Goal: Task Accomplishment & Management: Use online tool/utility

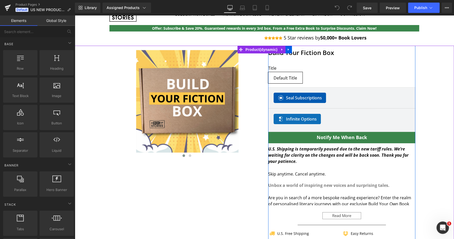
scroll to position [28, 0]
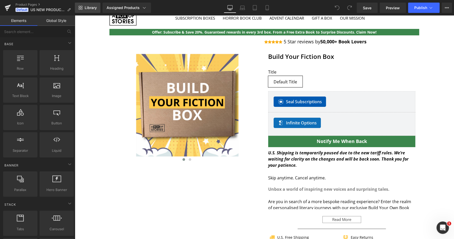
click at [93, 11] on link "Library" at bounding box center [88, 8] width 26 height 10
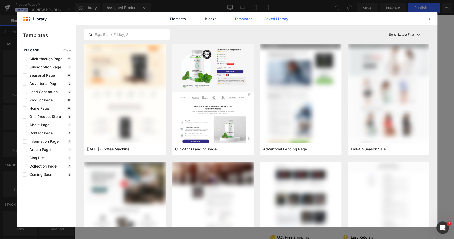
click at [271, 18] on link "Saved Library" at bounding box center [276, 18] width 25 height 13
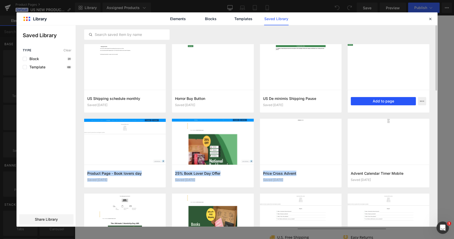
drag, startPoint x: 370, startPoint y: 86, endPoint x: 371, endPoint y: 102, distance: 16.6
click at [166, 119] on article "Default By Button Saved [DATE] Add to page" at bounding box center [125, 153] width 82 height 69
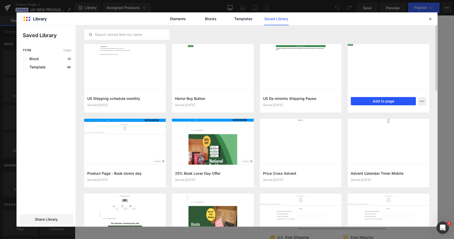
click at [383, 97] on button "Add to page" at bounding box center [383, 101] width 65 height 8
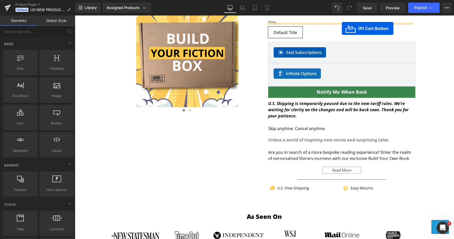
scroll to position [56, 0]
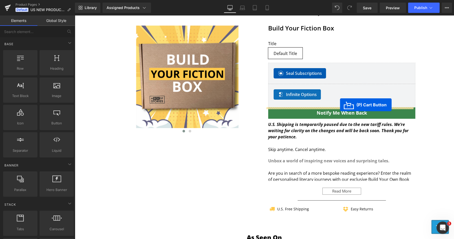
drag, startPoint x: 111, startPoint y: 141, endPoint x: 340, endPoint y: 105, distance: 232.3
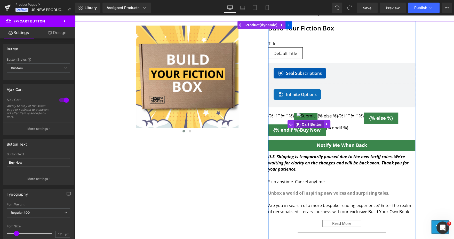
click at [307, 125] on span "(P) Cart Button" at bounding box center [309, 125] width 29 height 8
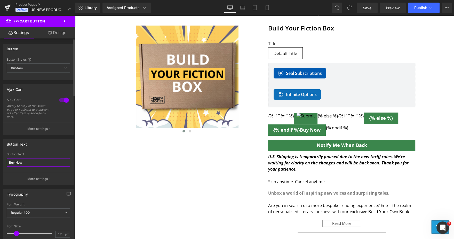
click at [43, 163] on input "Buy Now" at bounding box center [39, 162] width 64 height 9
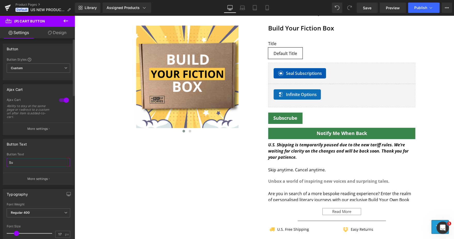
type input "S"
type input "B"
type input "Buy Now"
click at [3, 191] on div "Typography" at bounding box center [38, 194] width 71 height 10
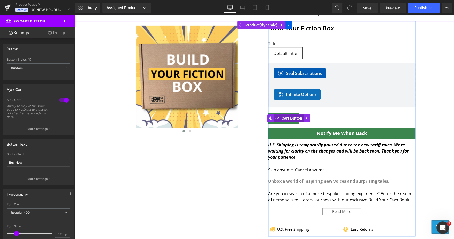
click at [283, 114] on span "(P) Cart Button" at bounding box center [288, 118] width 29 height 8
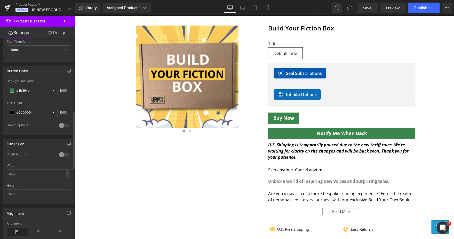
scroll to position [254, 0]
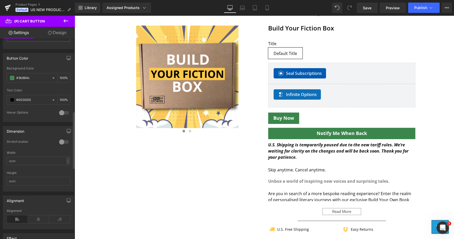
click at [66, 142] on div at bounding box center [64, 142] width 12 height 8
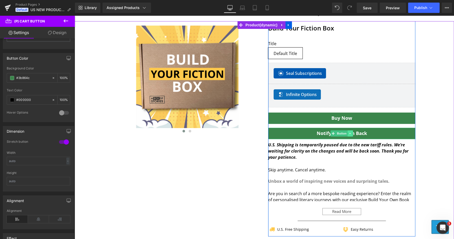
click at [350, 133] on icon at bounding box center [350, 134] width 1 height 2
click at [351, 132] on link at bounding box center [353, 133] width 5 height 6
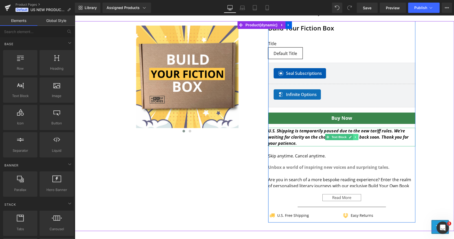
click at [355, 135] on link at bounding box center [355, 137] width 5 height 6
click at [357, 136] on icon at bounding box center [358, 137] width 3 height 3
click at [302, 137] on icon "U.S. Shipping is temporarily paused due to the new tariff rules. We’re waiting …" at bounding box center [338, 137] width 141 height 18
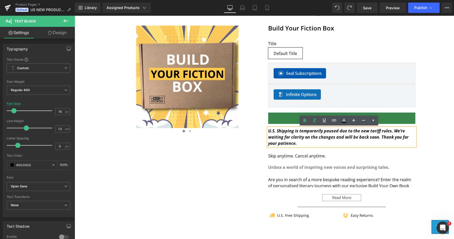
click at [302, 137] on icon "U.S. Shipping is temporarily paused due to the new tariff rules. We’re waiting …" at bounding box center [338, 137] width 141 height 18
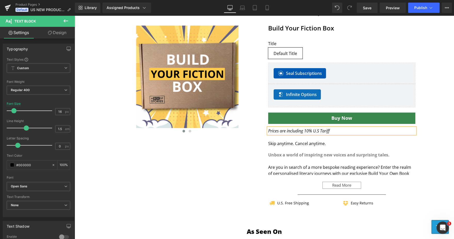
click at [419, 131] on div at bounding box center [265, 117] width 380 height 192
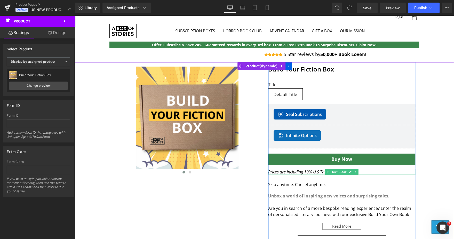
scroll to position [0, 0]
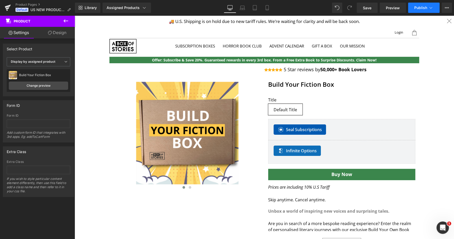
click at [425, 9] on span "Publish" at bounding box center [421, 8] width 13 height 4
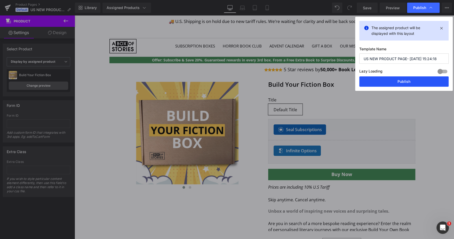
drag, startPoint x: 394, startPoint y: 79, endPoint x: 274, endPoint y: 83, distance: 120.2
click at [394, 79] on button "Publish" at bounding box center [404, 81] width 89 height 10
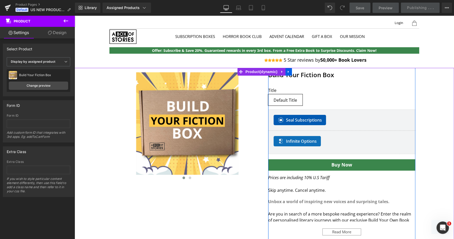
scroll to position [106, 0]
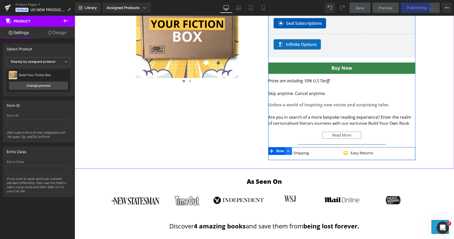
click at [287, 150] on icon at bounding box center [289, 151] width 4 height 4
click at [300, 151] on icon at bounding box center [302, 151] width 4 height 4
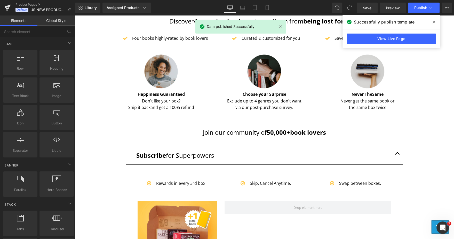
scroll to position [299, 0]
click at [419, 9] on span "Publish" at bounding box center [421, 8] width 13 height 4
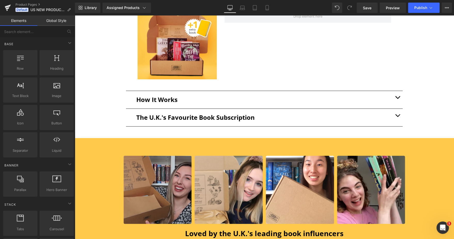
scroll to position [498, 0]
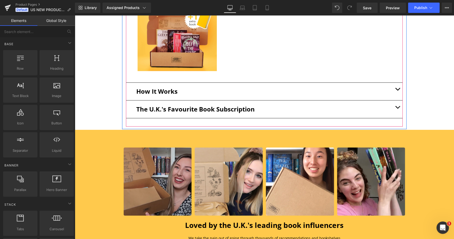
click at [393, 88] on button "button" at bounding box center [398, 92] width 10 height 18
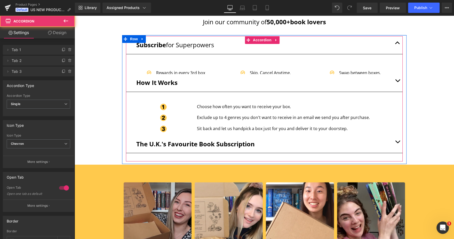
scroll to position [382, 0]
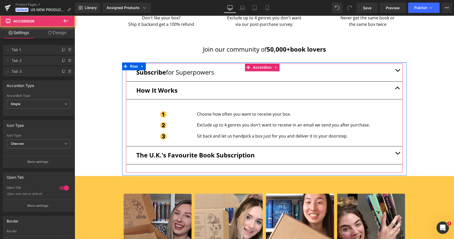
click at [393, 149] on button "button" at bounding box center [398, 155] width 10 height 18
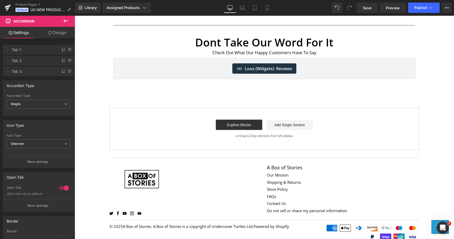
scroll to position [754, 0]
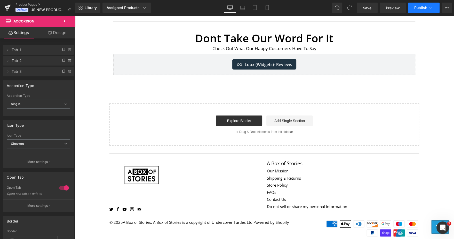
click at [415, 10] on button "Publish" at bounding box center [424, 8] width 32 height 10
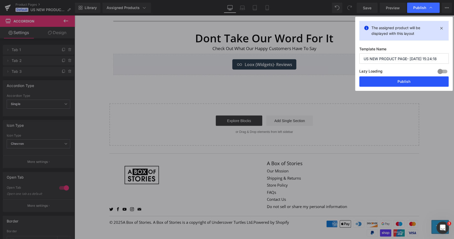
click at [401, 83] on button "Publish" at bounding box center [404, 81] width 89 height 10
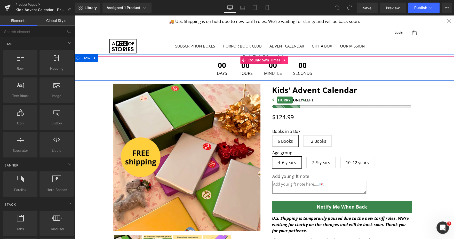
click at [284, 60] on icon at bounding box center [285, 60] width 4 height 4
click at [287, 60] on icon at bounding box center [289, 60] width 4 height 4
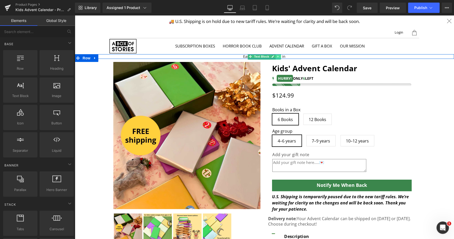
click at [277, 56] on icon at bounding box center [278, 56] width 3 height 3
click at [280, 56] on icon at bounding box center [281, 56] width 3 height 3
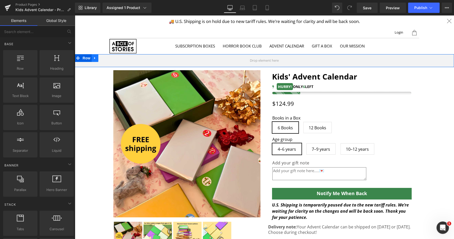
click at [94, 58] on icon at bounding box center [94, 58] width 1 height 2
click at [107, 58] on icon at bounding box center [109, 58] width 4 height 4
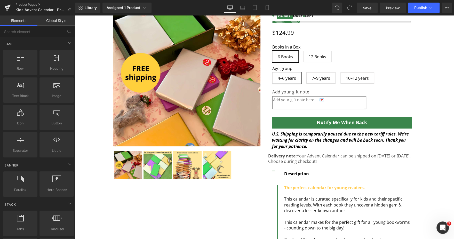
scroll to position [64, 0]
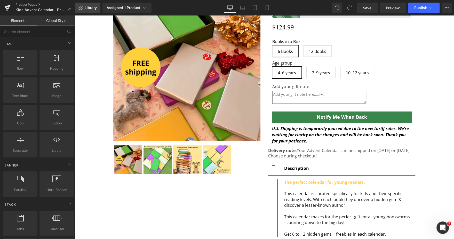
click at [94, 10] on link "Library" at bounding box center [88, 8] width 26 height 10
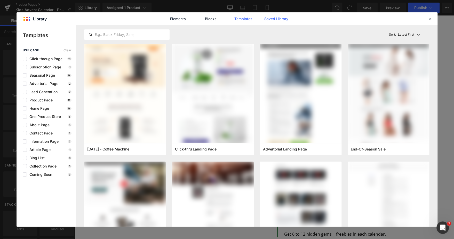
click at [277, 18] on link "Saved Library" at bounding box center [276, 18] width 25 height 13
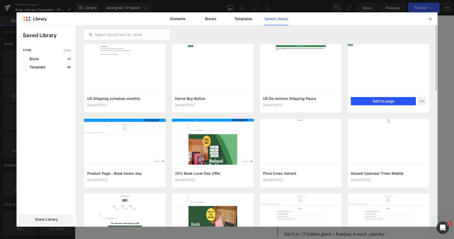
click at [372, 98] on button "Add to page" at bounding box center [383, 101] width 65 height 8
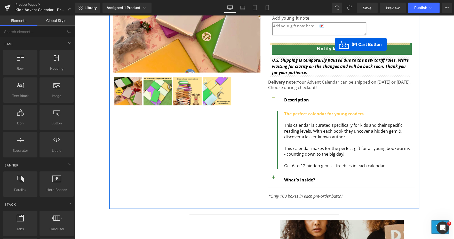
scroll to position [127, 0]
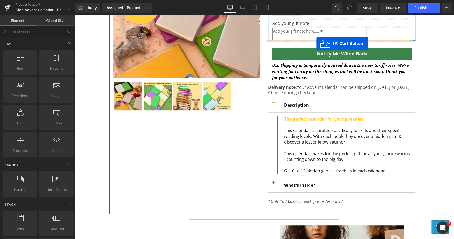
drag, startPoint x: 118, startPoint y: 123, endPoint x: 317, endPoint y: 43, distance: 214.7
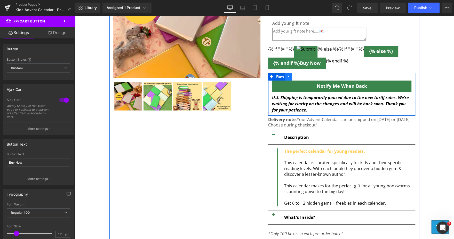
click at [287, 76] on icon at bounding box center [289, 77] width 4 height 4
click at [300, 76] on icon at bounding box center [302, 77] width 4 height 4
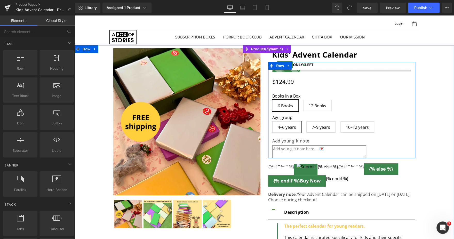
scroll to position [8, 0]
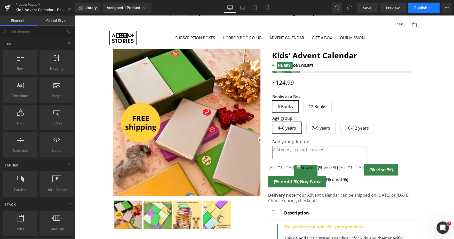
click at [419, 4] on button "Publish" at bounding box center [424, 8] width 32 height 10
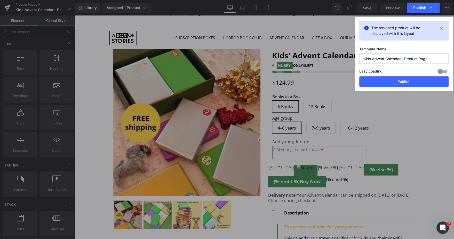
click at [419, 4] on div "Publish" at bounding box center [423, 8] width 33 height 10
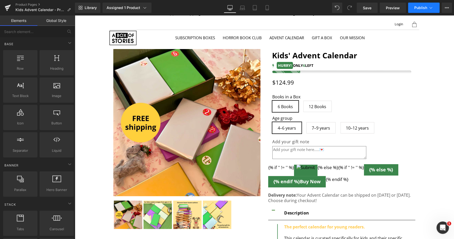
click at [420, 10] on button "Publish" at bounding box center [424, 8] width 32 height 10
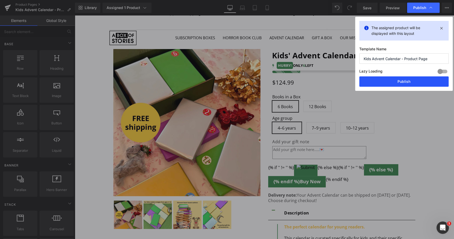
click at [399, 78] on button "Publish" at bounding box center [404, 81] width 89 height 10
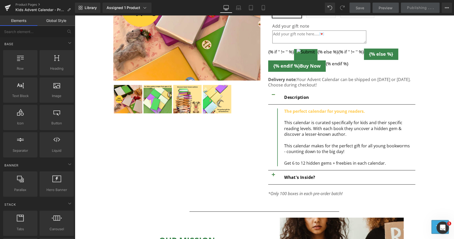
scroll to position [125, 0]
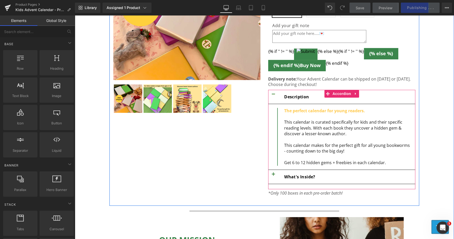
click at [271, 176] on button "button" at bounding box center [273, 177] width 10 height 14
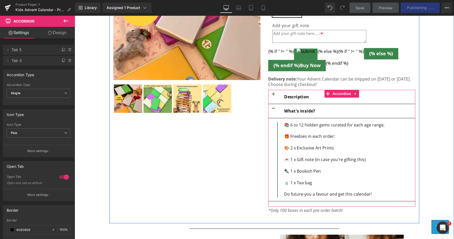
click at [270, 95] on button "button" at bounding box center [273, 97] width 10 height 14
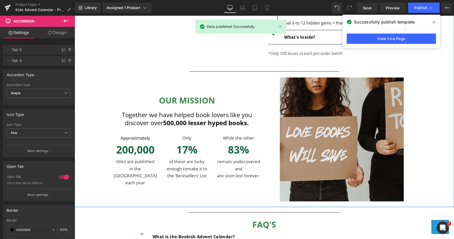
scroll to position [265, 0]
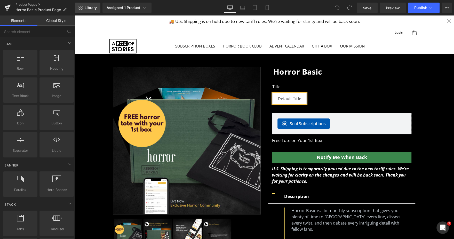
click at [92, 11] on link "Library" at bounding box center [88, 8] width 26 height 10
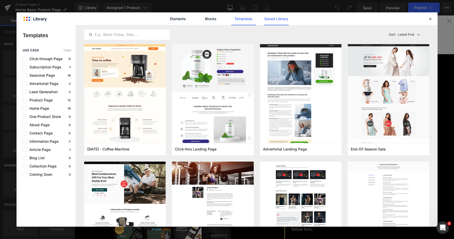
click at [0, 0] on link "Saved Library" at bounding box center [0, 0] width 0 height 0
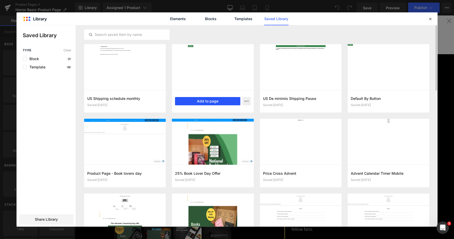
click at [195, 102] on button "Add to page" at bounding box center [207, 101] width 65 height 8
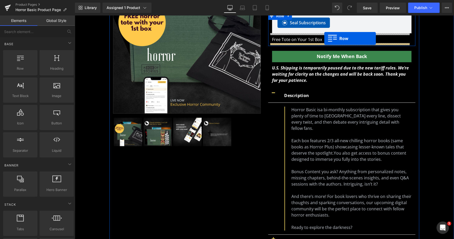
scroll to position [96, 0]
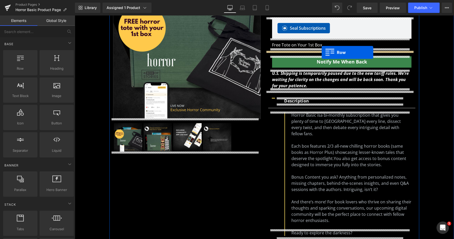
drag, startPoint x: 116, startPoint y: 124, endPoint x: 322, endPoint y: 52, distance: 218.3
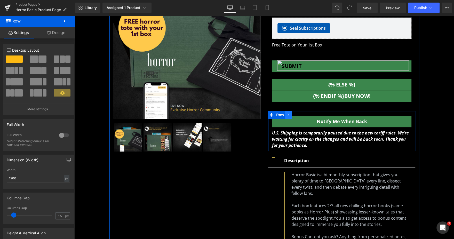
click at [288, 114] on link at bounding box center [288, 115] width 7 height 8
click at [300, 116] on icon at bounding box center [302, 115] width 4 height 4
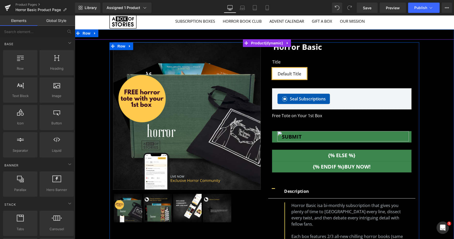
scroll to position [18, 0]
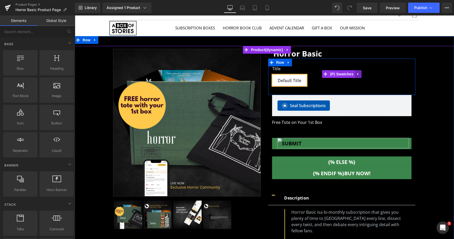
click at [357, 73] on icon at bounding box center [359, 74] width 4 height 4
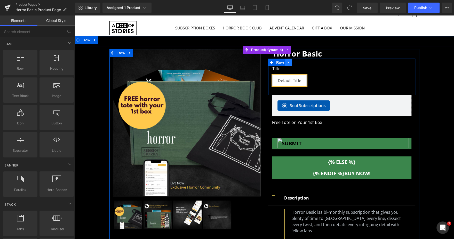
click at [287, 62] on icon at bounding box center [289, 62] width 4 height 4
click at [300, 64] on icon at bounding box center [302, 63] width 4 height 4
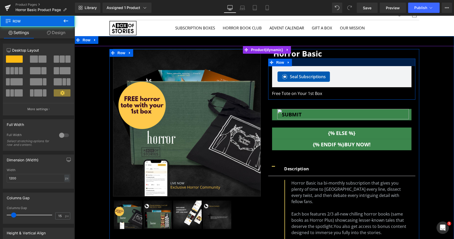
drag, startPoint x: 405, startPoint y: 58, endPoint x: 405, endPoint y: 66, distance: 7.8
click at [405, 66] on div "Seal Subscriptions Seal Subscriptions Free Tote on Your 1st Box Text Block Row" at bounding box center [341, 79] width 147 height 41
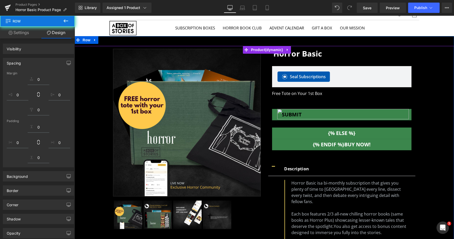
click at [432, 58] on div "Sale Off (P) Image ‹" at bounding box center [264, 203] width 375 height 309
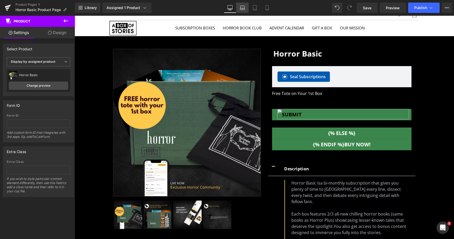
click at [241, 8] on icon at bounding box center [242, 9] width 5 height 2
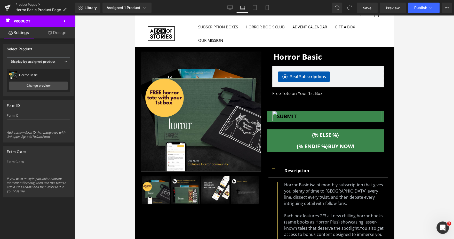
scroll to position [0, 0]
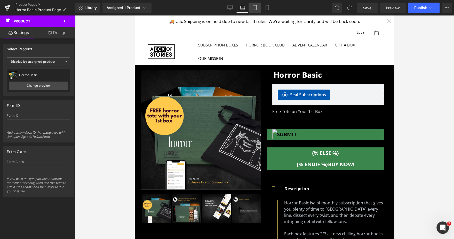
click at [255, 10] on icon at bounding box center [255, 7] width 4 height 5
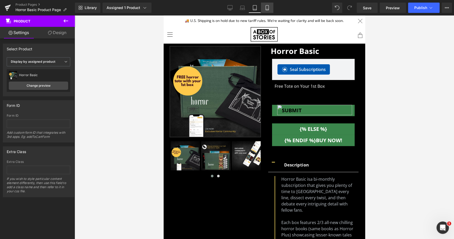
click at [262, 11] on link "Mobile" at bounding box center [267, 8] width 12 height 10
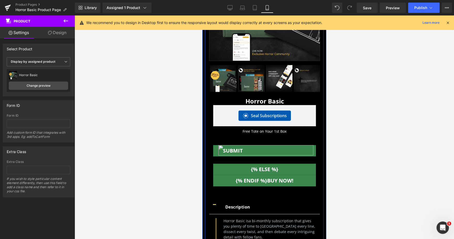
scroll to position [96, 0]
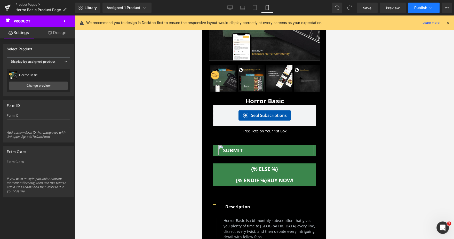
click at [431, 7] on icon at bounding box center [431, 7] width 5 height 5
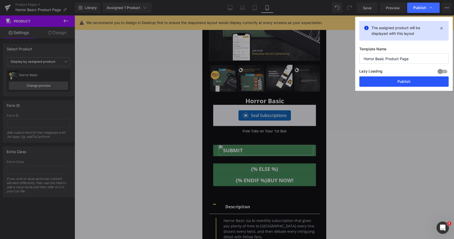
click at [378, 79] on button "Publish" at bounding box center [404, 81] width 89 height 10
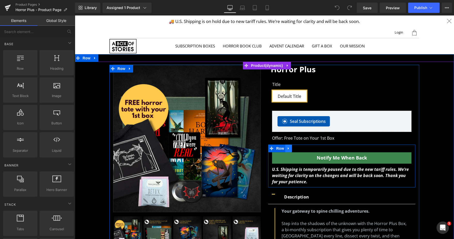
click at [288, 150] on icon at bounding box center [289, 148] width 4 height 4
click at [301, 150] on icon at bounding box center [302, 149] width 4 height 4
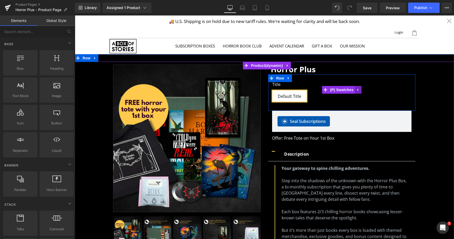
click at [357, 88] on icon at bounding box center [359, 90] width 4 height 4
click at [360, 88] on icon at bounding box center [362, 90] width 4 height 4
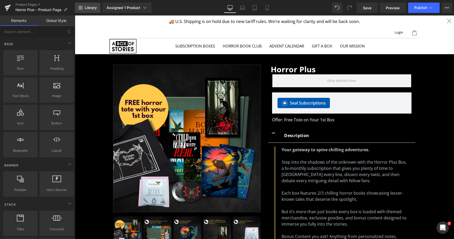
click at [94, 9] on span "Library" at bounding box center [91, 7] width 12 height 5
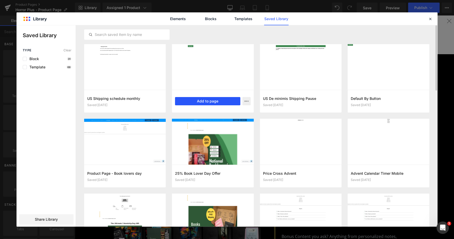
click at [210, 103] on button "Add to page" at bounding box center [207, 101] width 65 height 8
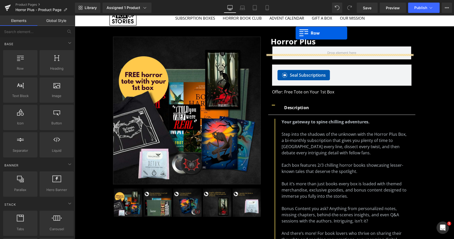
scroll to position [17, 0]
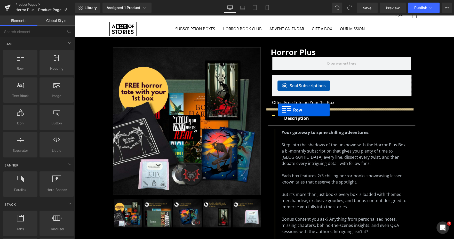
drag, startPoint x: 119, startPoint y: 47, endPoint x: 278, endPoint y: 110, distance: 171.4
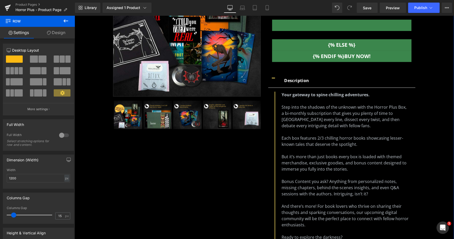
scroll to position [131, 0]
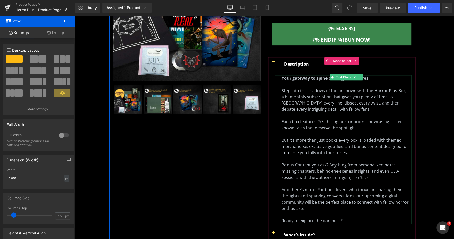
click at [316, 122] on p "Each box features 2/3 chilling horror books showcasing lesser-known tales that …" at bounding box center [347, 125] width 130 height 12
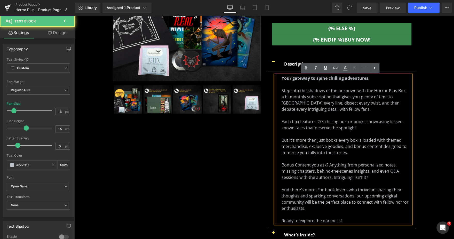
click at [320, 122] on p "Each box features 2/3 chilling horror books showcasing lesser-known tales that …" at bounding box center [347, 125] width 130 height 12
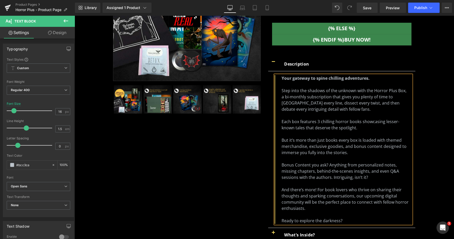
click at [241, 169] on div "Sale Off (P) Image ‹ ›" at bounding box center [265, 103] width 310 height 339
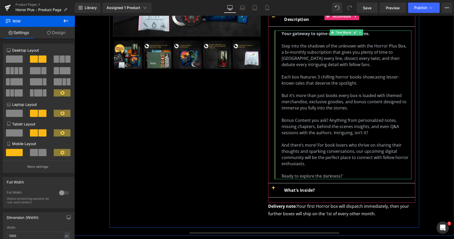
scroll to position [183, 0]
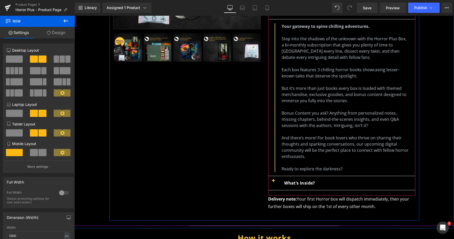
click at [272, 181] on button "button" at bounding box center [273, 183] width 10 height 14
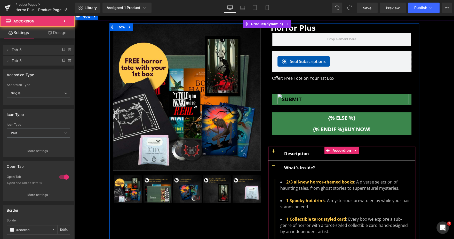
scroll to position [26, 0]
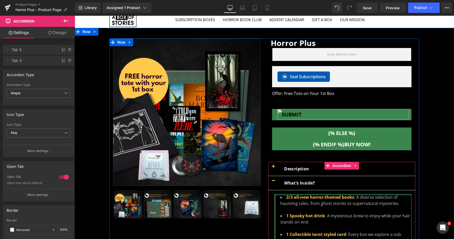
click at [288, 195] on div at bounding box center [343, 194] width 137 height 1
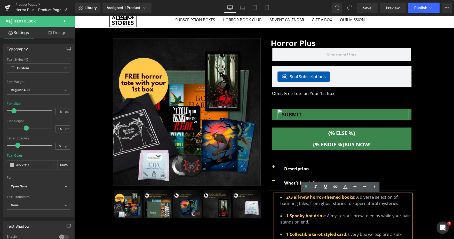
click at [287, 198] on strong "2/3 all-new horror-themed books" at bounding box center [321, 198] width 68 height 6
click at [431, 159] on div "Sale Off" at bounding box center [264, 194] width 375 height 313
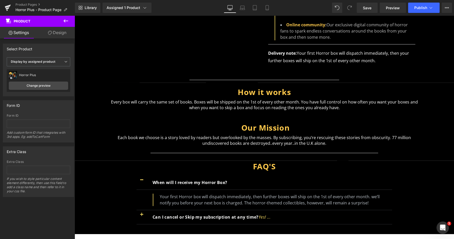
scroll to position [305, 0]
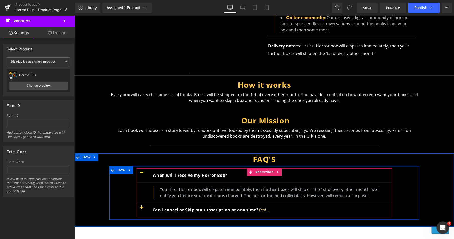
click at [140, 205] on button "button" at bounding box center [142, 210] width 10 height 14
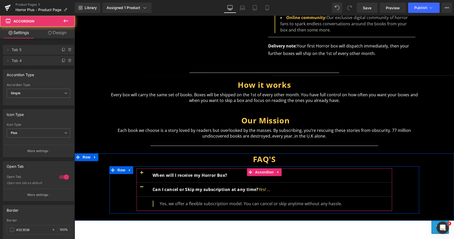
click at [139, 173] on button "button" at bounding box center [142, 175] width 10 height 14
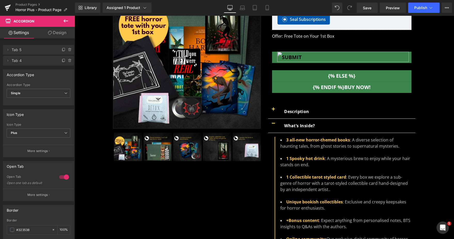
scroll to position [80, 0]
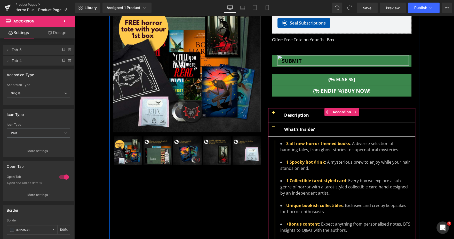
click at [271, 113] on button "button" at bounding box center [273, 115] width 10 height 14
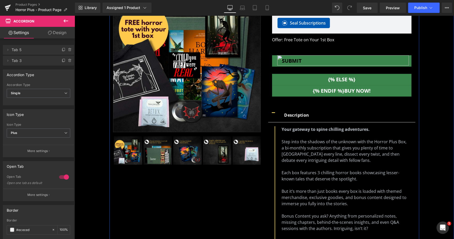
scroll to position [0, 0]
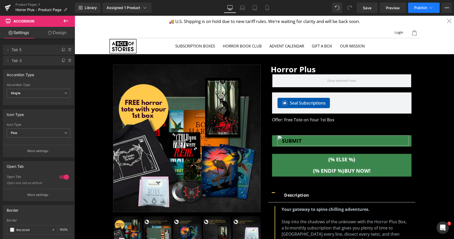
click at [419, 5] on button "Publish" at bounding box center [424, 8] width 32 height 10
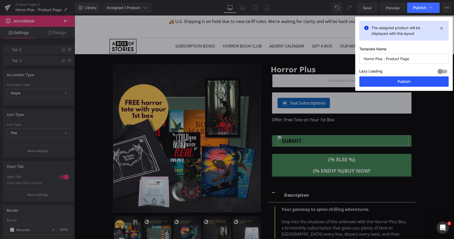
click at [396, 82] on button "Publish" at bounding box center [404, 81] width 89 height 10
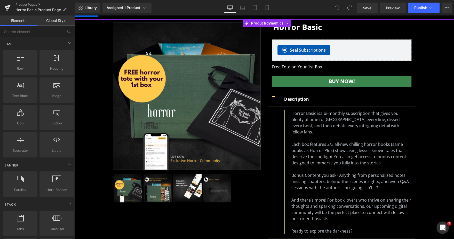
scroll to position [125, 0]
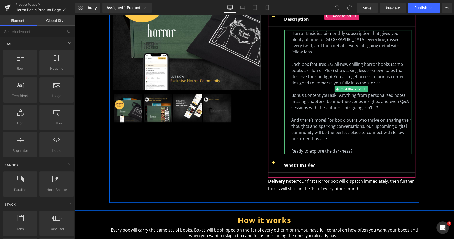
click at [327, 61] on p "Each box features 2/3 all-new chilling horror books (same books as Horror Plus)…" at bounding box center [352, 73] width 120 height 25
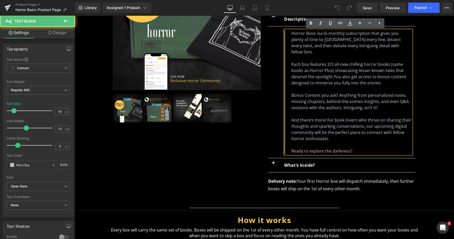
click at [328, 61] on p "Each box features 2/3 all-new chilling horror books (same books as Horror Plus)…" at bounding box center [352, 73] width 120 height 25
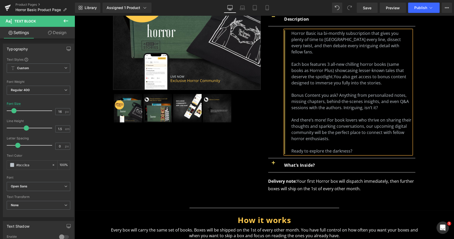
click at [446, 55] on div "Sale Off" at bounding box center [264, 75] width 375 height 266
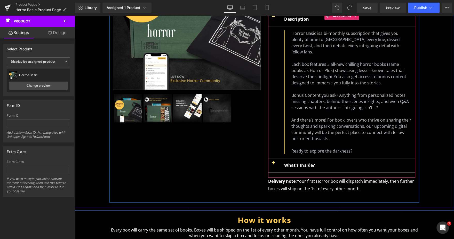
click at [271, 158] on button "button" at bounding box center [273, 165] width 10 height 14
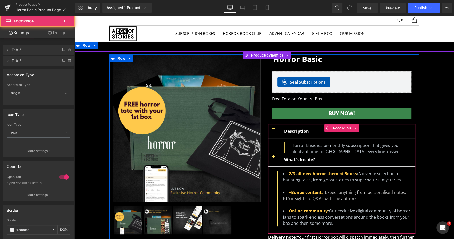
scroll to position [0, 0]
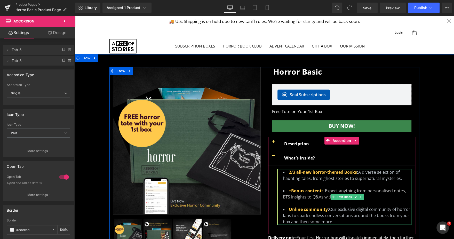
click at [291, 172] on span "2/3 all-new horror-themed Books" at bounding box center [323, 172] width 68 height 6
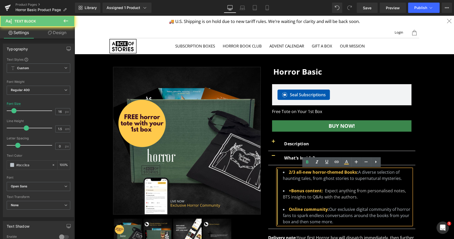
click at [291, 172] on span "2/3 all-new horror-themed Books" at bounding box center [323, 172] width 68 height 6
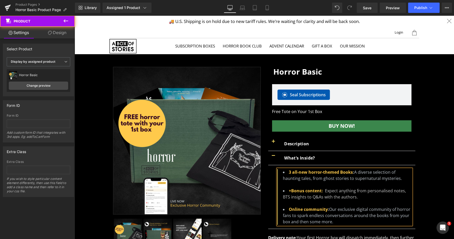
click at [428, 163] on div "Sale Off" at bounding box center [264, 166] width 375 height 198
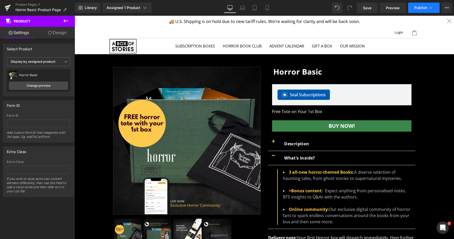
click at [421, 12] on button "Publish" at bounding box center [424, 8] width 32 height 10
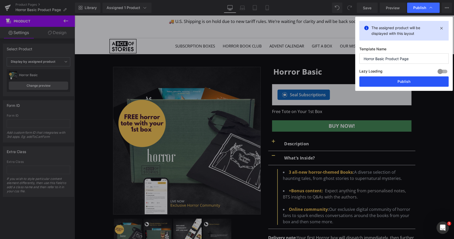
click at [406, 79] on button "Publish" at bounding box center [404, 81] width 89 height 10
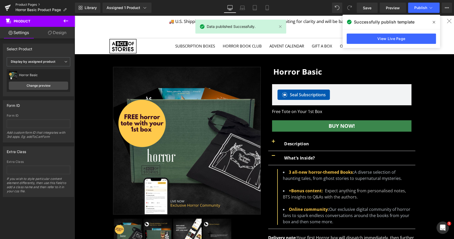
click at [30, 4] on link "Product Pages" at bounding box center [45, 5] width 59 height 4
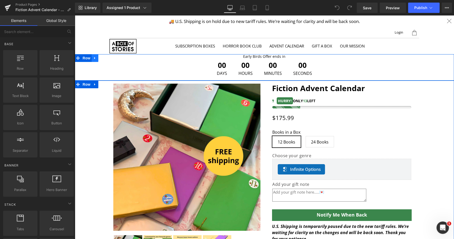
click at [94, 57] on icon at bounding box center [94, 58] width 1 height 2
click at [93, 57] on icon at bounding box center [95, 58] width 4 height 4
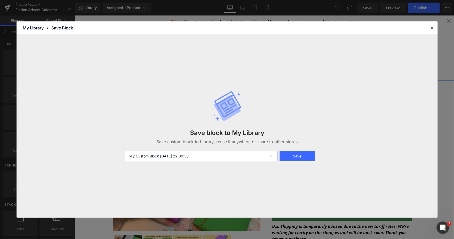
click at [164, 158] on input "My Custom Block 2025-09-02 22:09:50" at bounding box center [201, 156] width 153 height 10
type input "Product Page Header Timer Special Box"
click at [303, 156] on button "Save" at bounding box center [297, 156] width 35 height 10
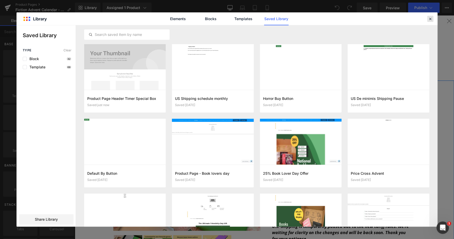
click at [429, 20] on icon at bounding box center [430, 19] width 5 height 5
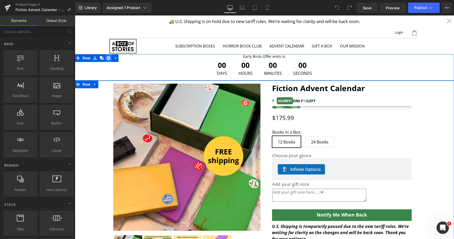
click at [107, 57] on icon at bounding box center [109, 58] width 4 height 4
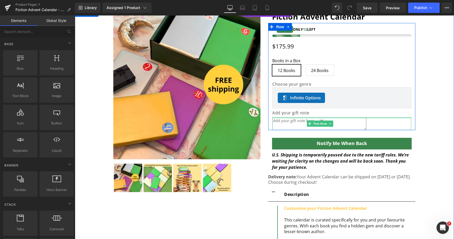
scroll to position [48, 0]
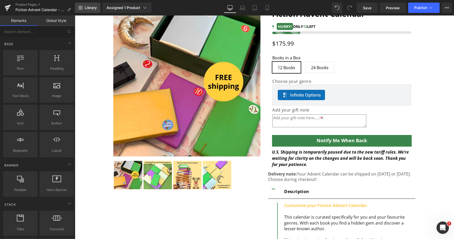
click at [92, 5] on link "Library" at bounding box center [88, 8] width 26 height 10
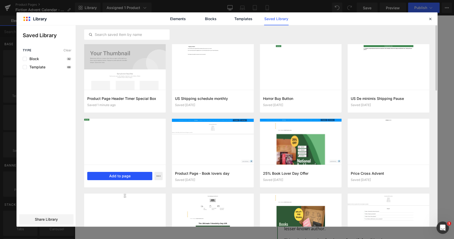
click at [102, 177] on button "Add to page" at bounding box center [119, 176] width 65 height 8
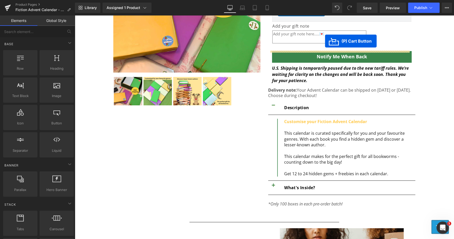
scroll to position [117, 0]
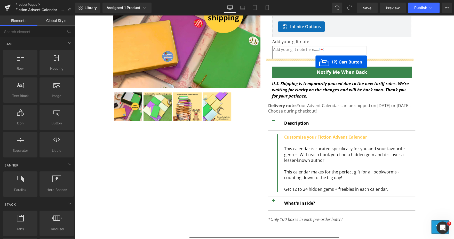
drag, startPoint x: 113, startPoint y: 58, endPoint x: 316, endPoint y: 62, distance: 202.8
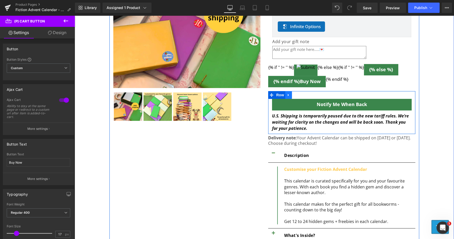
click at [287, 97] on icon at bounding box center [289, 95] width 4 height 4
click at [300, 97] on icon at bounding box center [302, 95] width 4 height 4
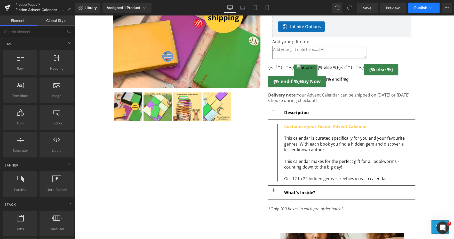
click at [424, 6] on span "Publish" at bounding box center [421, 8] width 13 height 4
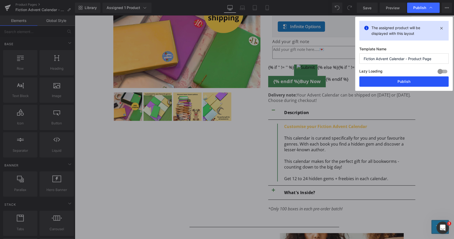
click at [393, 79] on button "Publish" at bounding box center [404, 81] width 89 height 10
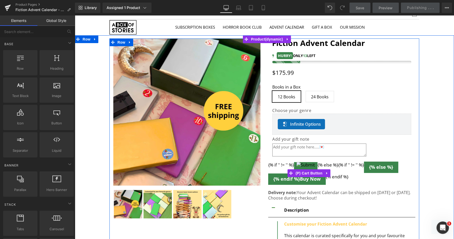
scroll to position [0, 0]
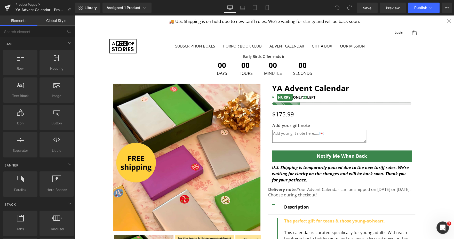
click at [254, 31] on div "Login Translation missing: en.layout.general.title 0 Your Cart is Empty Subtota…" at bounding box center [265, 32] width 310 height 11
drag, startPoint x: 254, startPoint y: 31, endPoint x: 237, endPoint y: 13, distance: 24.9
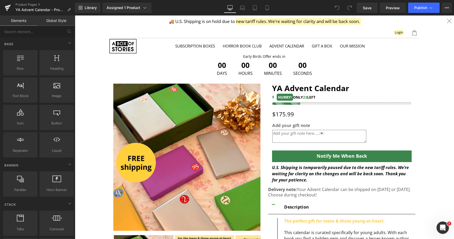
click at [237, 13] on div "Library Assigned 1 Product Product Preview YA Advent Calendar Manage assigned p…" at bounding box center [265, 8] width 380 height 16
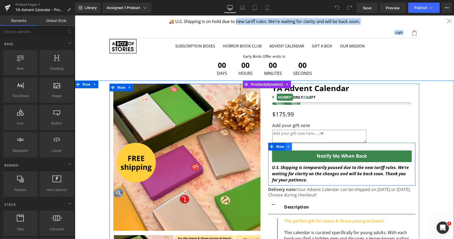
click at [288, 146] on icon at bounding box center [289, 147] width 4 height 4
click at [299, 150] on link at bounding box center [302, 147] width 7 height 8
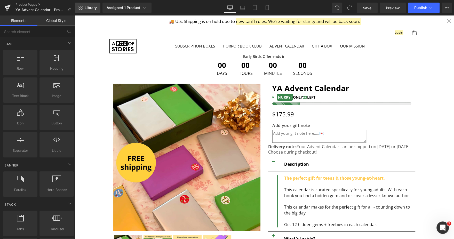
click at [83, 8] on link "Library" at bounding box center [88, 8] width 26 height 10
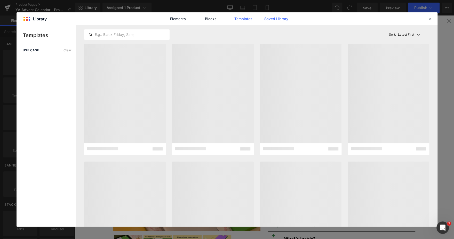
click at [270, 216] on link "Saved Library" at bounding box center [267, 223] width 147 height 14
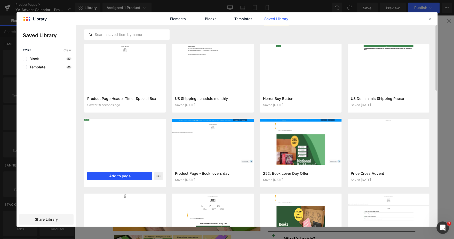
click at [131, 174] on button "Add to page" at bounding box center [119, 176] width 65 height 8
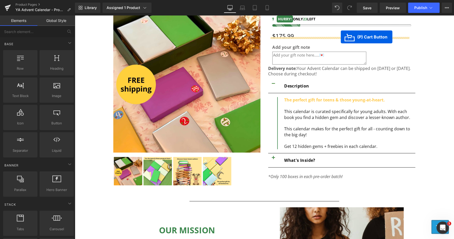
scroll to position [57, 0]
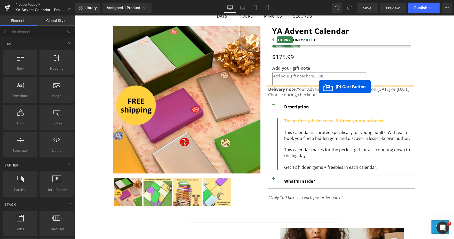
drag, startPoint x: 107, startPoint y: 57, endPoint x: 319, endPoint y: 87, distance: 214.7
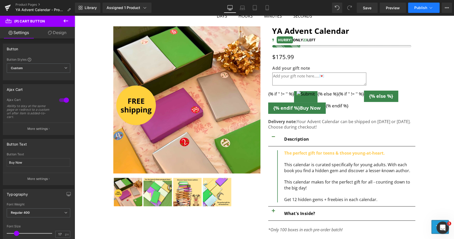
click at [416, 8] on span "Publish" at bounding box center [421, 8] width 13 height 4
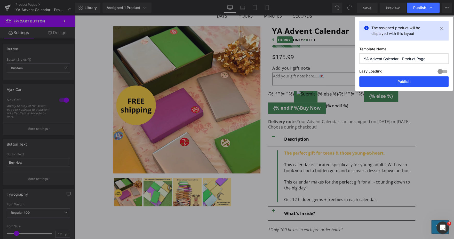
drag, startPoint x: 381, startPoint y: 82, endPoint x: 250, endPoint y: 57, distance: 133.3
click at [381, 82] on button "Publish" at bounding box center [404, 81] width 89 height 10
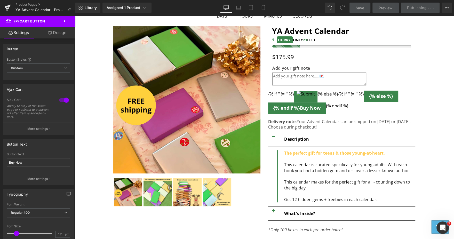
scroll to position [0, 0]
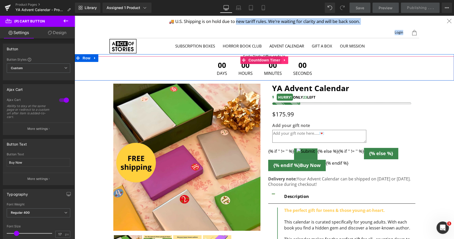
click at [284, 59] on icon at bounding box center [284, 60] width 1 height 2
click at [93, 61] on link at bounding box center [95, 58] width 7 height 8
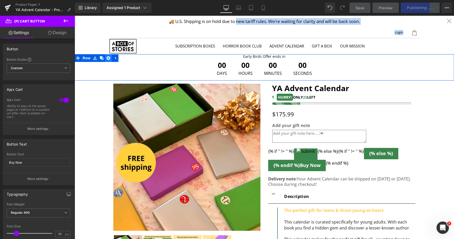
click at [107, 57] on icon at bounding box center [109, 58] width 4 height 4
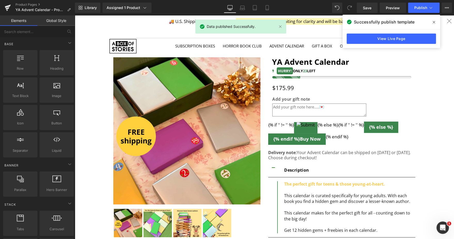
click at [422, 2] on div "Library Assigned 1 Product Product Preview YA Advent Calendar Manage assigned p…" at bounding box center [265, 8] width 380 height 16
click at [420, 9] on span "Publish" at bounding box center [421, 8] width 13 height 4
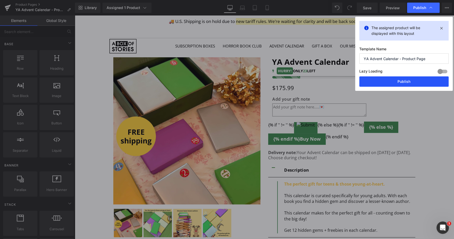
click at [400, 80] on button "Publish" at bounding box center [404, 81] width 89 height 10
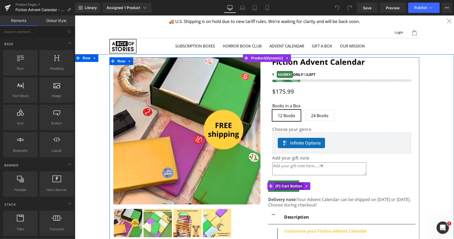
click at [291, 188] on span "(P) Cart Button" at bounding box center [288, 186] width 29 height 8
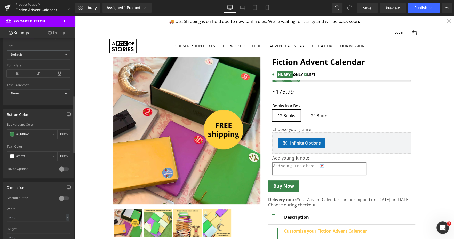
scroll to position [199, 0]
click at [60, 194] on div at bounding box center [64, 198] width 12 height 8
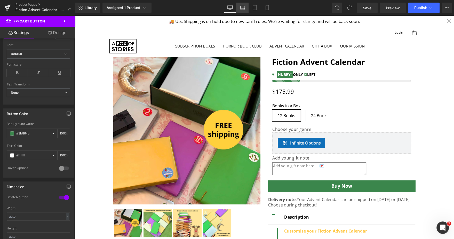
click at [240, 5] on link "Laptop" at bounding box center [242, 8] width 12 height 10
type input "100"
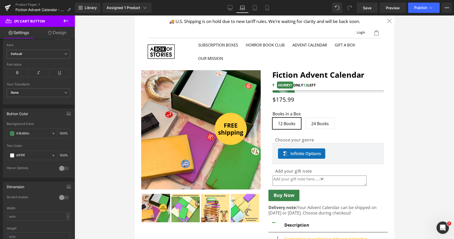
scroll to position [99, 0]
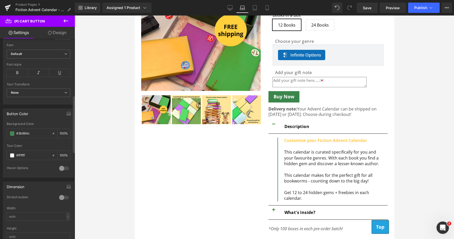
click at [62, 194] on div at bounding box center [64, 198] width 12 height 8
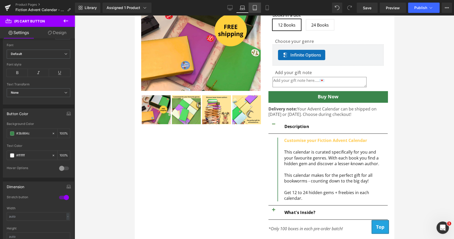
click at [253, 4] on link "Tablet" at bounding box center [255, 8] width 12 height 10
type input "100"
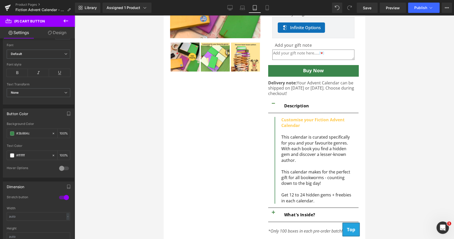
scroll to position [72, 0]
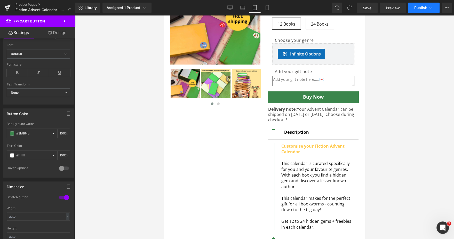
click at [425, 10] on span "Publish" at bounding box center [421, 8] width 13 height 4
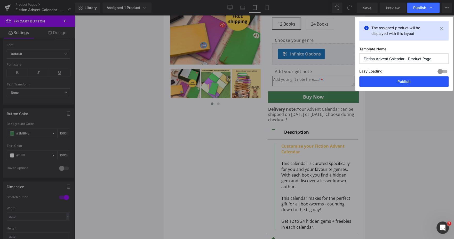
click at [394, 86] on button "Publish" at bounding box center [404, 81] width 89 height 10
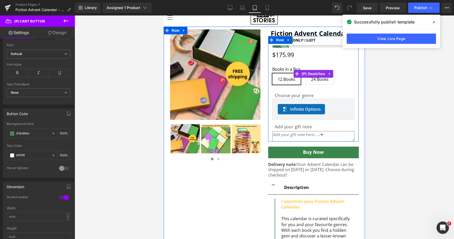
scroll to position [0, 0]
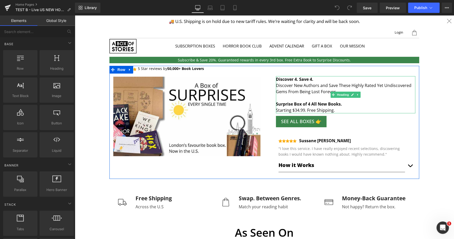
click at [294, 110] on h4 "Surprise Box of 4 All New Books. Starting $34.99. Free Shipping." at bounding box center [346, 107] width 140 height 12
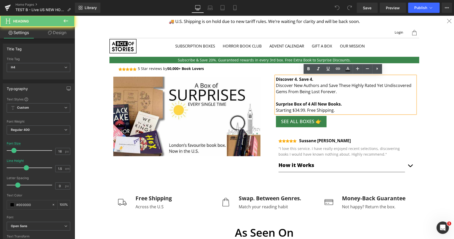
click at [294, 110] on h4 "Surprise Box of 4 All New Books. Starting $34.99. Free Shipping." at bounding box center [346, 107] width 140 height 12
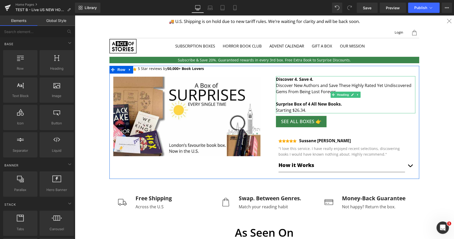
click at [306, 103] on strong "Surprise Box of 4 All New Books." at bounding box center [309, 104] width 66 height 6
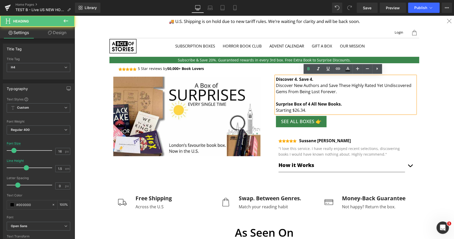
click at [306, 103] on strong "Surprise Box of 4 All New Books." at bounding box center [309, 104] width 66 height 6
